Goal: Navigation & Orientation: Understand site structure

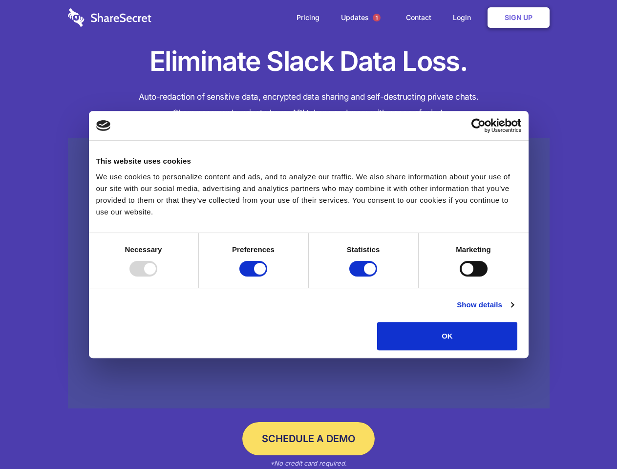
click at [157, 277] on div at bounding box center [143, 269] width 28 height 16
click at [267, 277] on input "Preferences" at bounding box center [253, 269] width 28 height 16
checkbox input "false"
click at [364, 277] on input "Statistics" at bounding box center [363, 269] width 28 height 16
checkbox input "false"
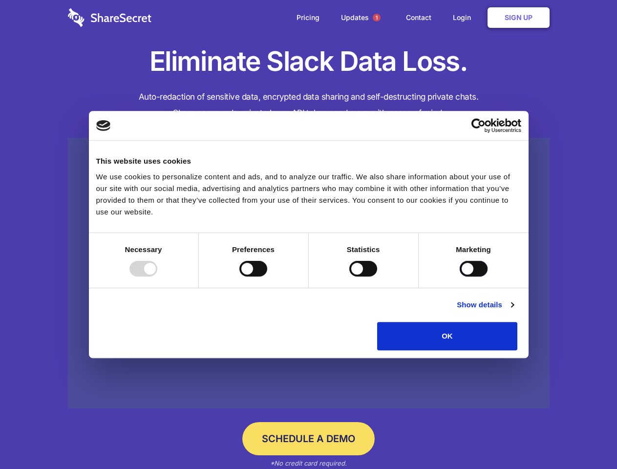
click at [460, 277] on input "Marketing" at bounding box center [474, 269] width 28 height 16
checkbox input "true"
